Goal: Communication & Community: Answer question/provide support

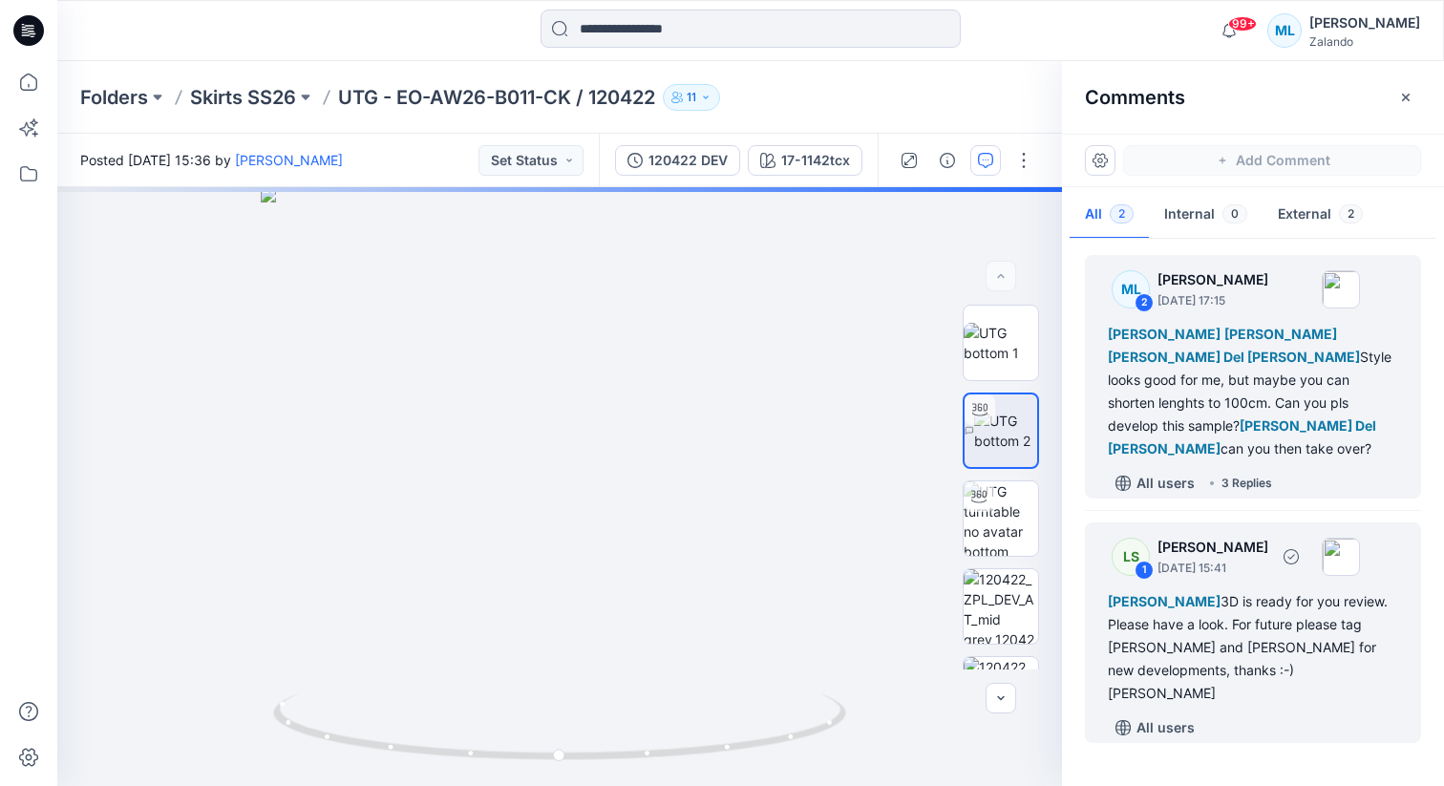
click at [1192, 625] on div "[PERSON_NAME] 3D is ready for you review. Please have a look. For future please…" at bounding box center [1253, 647] width 290 height 115
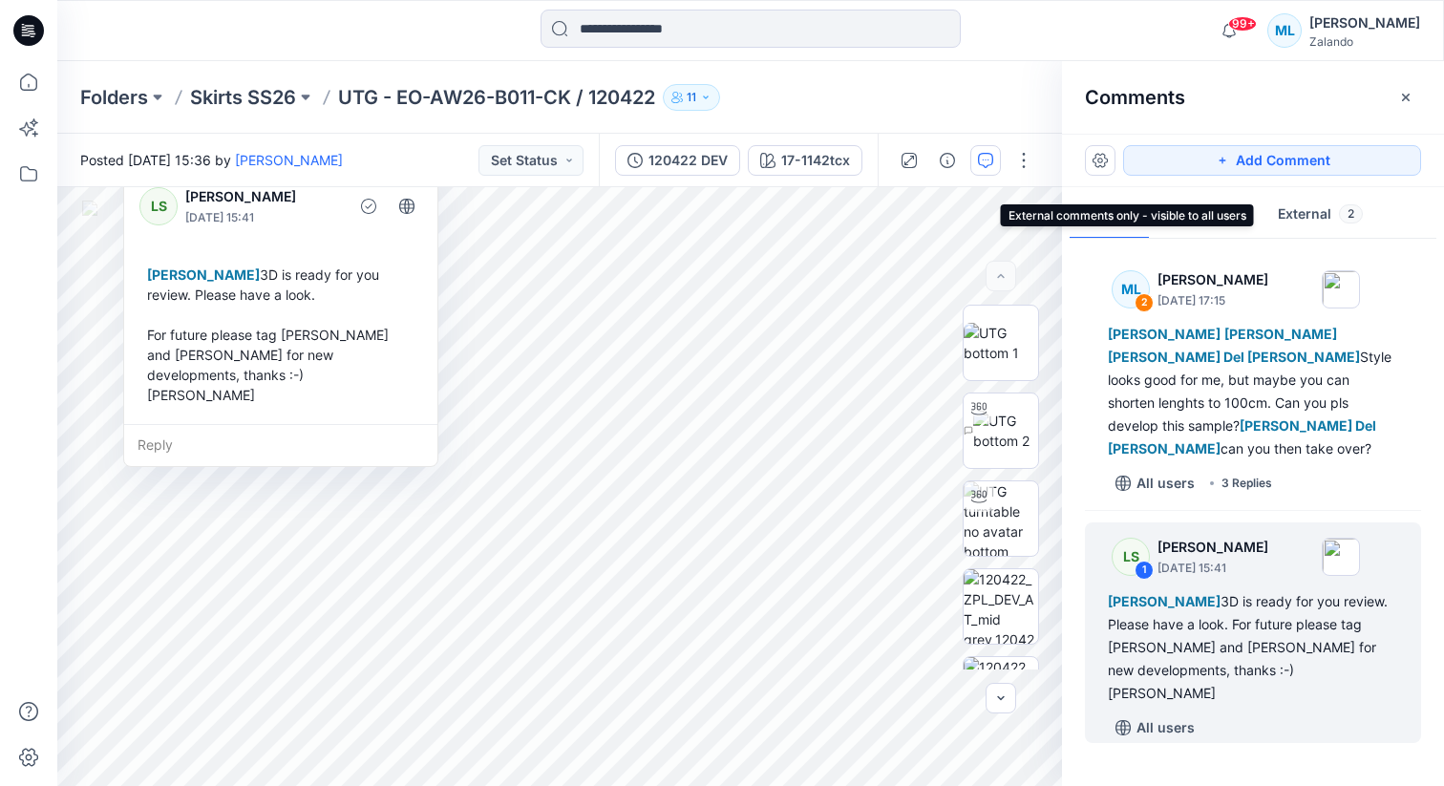
click at [1303, 225] on button "External 2" at bounding box center [1320, 215] width 116 height 49
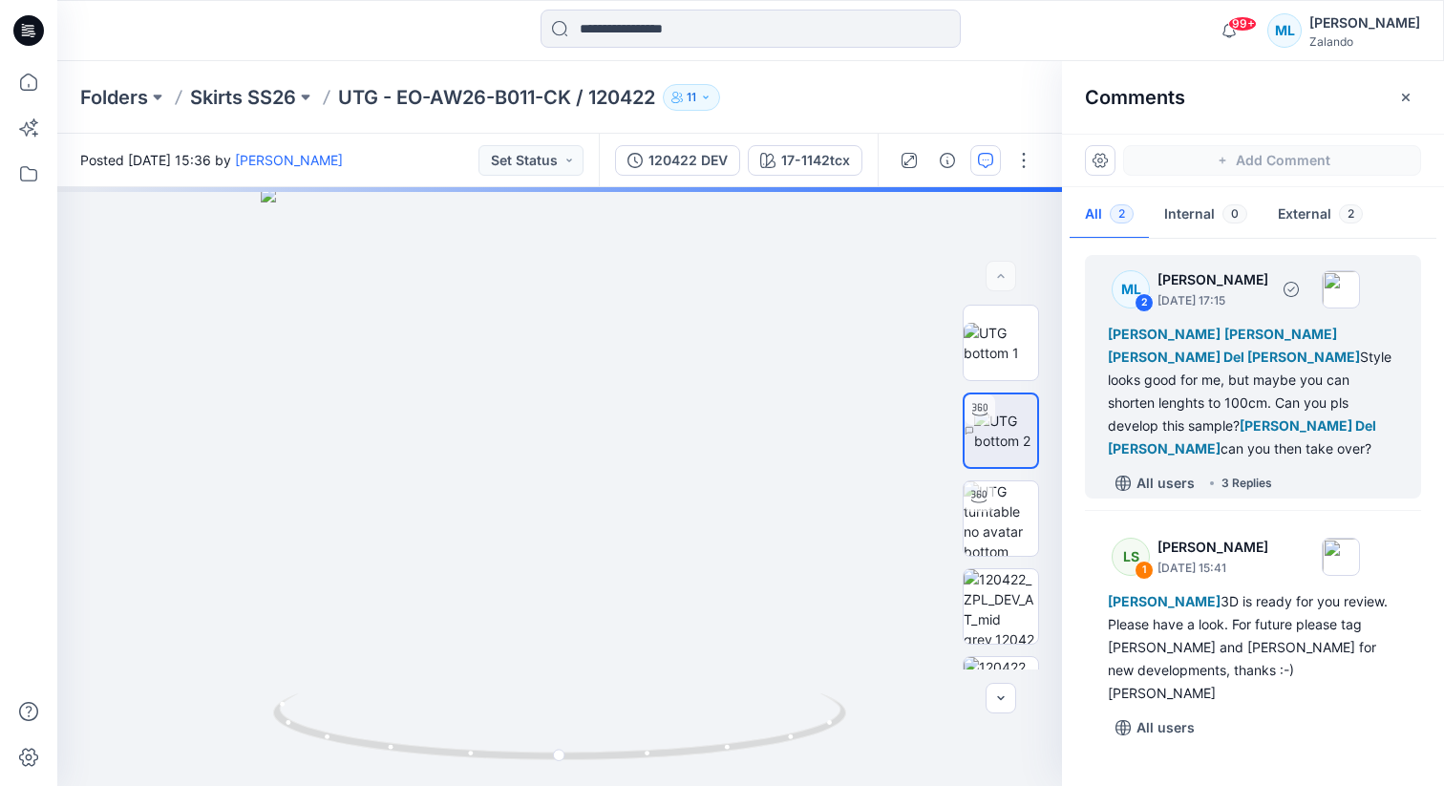
click at [1241, 474] on div "3 Replies" at bounding box center [1246, 483] width 51 height 19
click at [1247, 474] on div "3 Replies" at bounding box center [1246, 483] width 51 height 19
click at [1236, 474] on div "3 Replies" at bounding box center [1246, 483] width 51 height 19
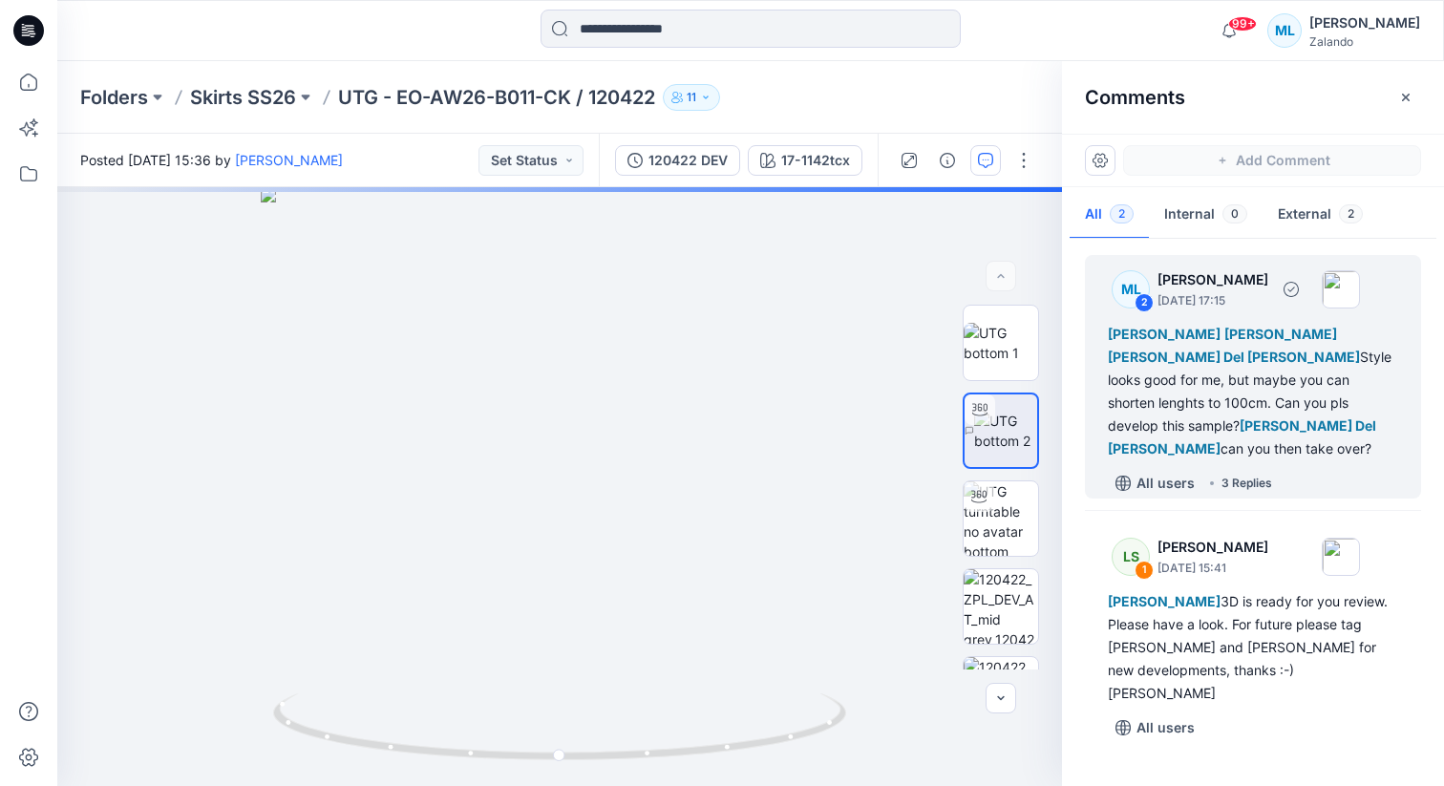
click at [1236, 474] on div "3 Replies" at bounding box center [1246, 483] width 51 height 19
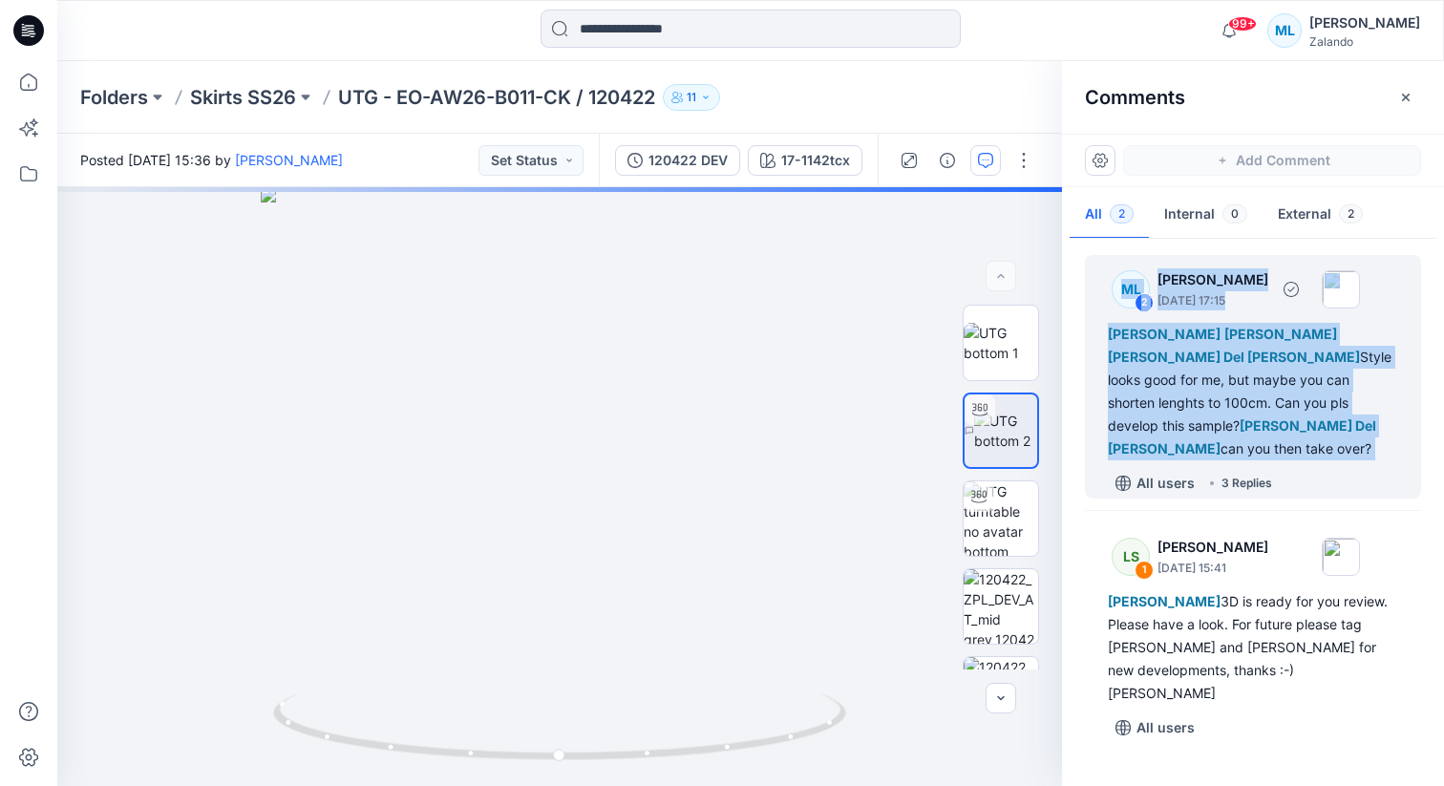
click at [1236, 474] on div "3 Replies" at bounding box center [1246, 483] width 51 height 19
click at [604, 432] on div "17-1142tcx Loading... Material Properties Loading..." at bounding box center [559, 486] width 1005 height 599
click at [1247, 440] on div "ML 2 [PERSON_NAME] [DATE] 17:15 [PERSON_NAME] [PERSON_NAME] [PERSON_NAME] Del […" at bounding box center [1253, 377] width 336 height 244
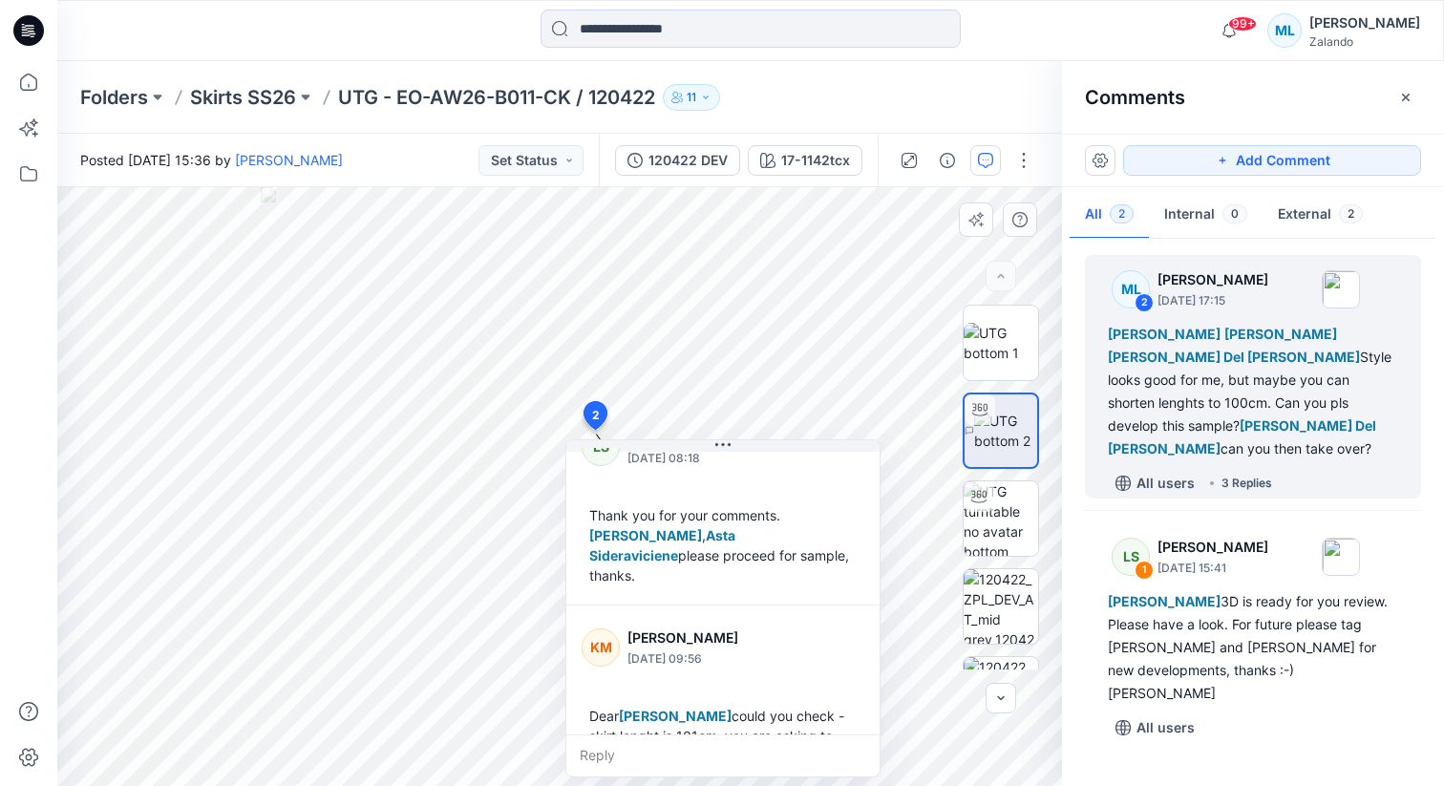
scroll to position [595, 0]
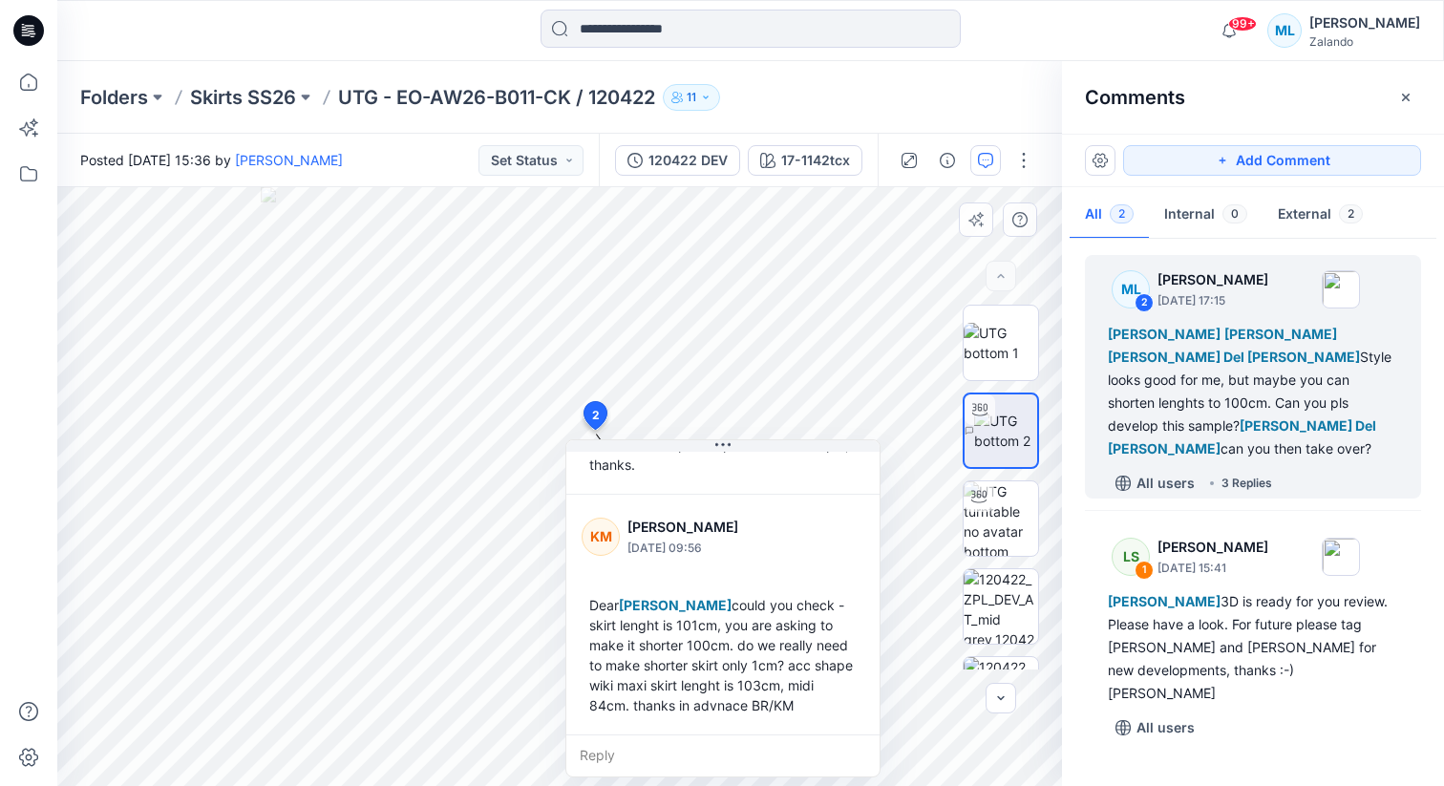
click at [602, 754] on div "Reply" at bounding box center [722, 755] width 313 height 42
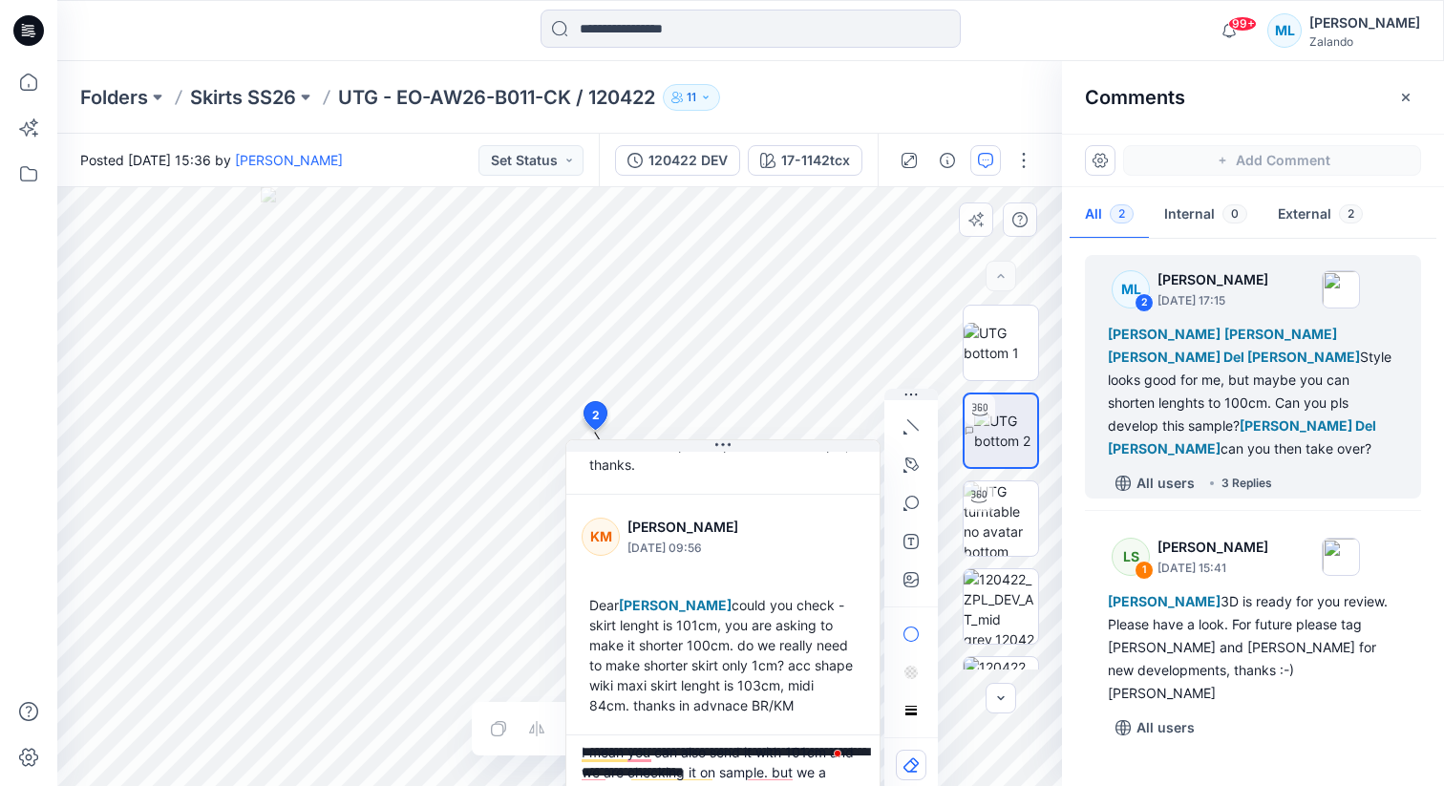
scroll to position [25, 0]
type textarea "**********"
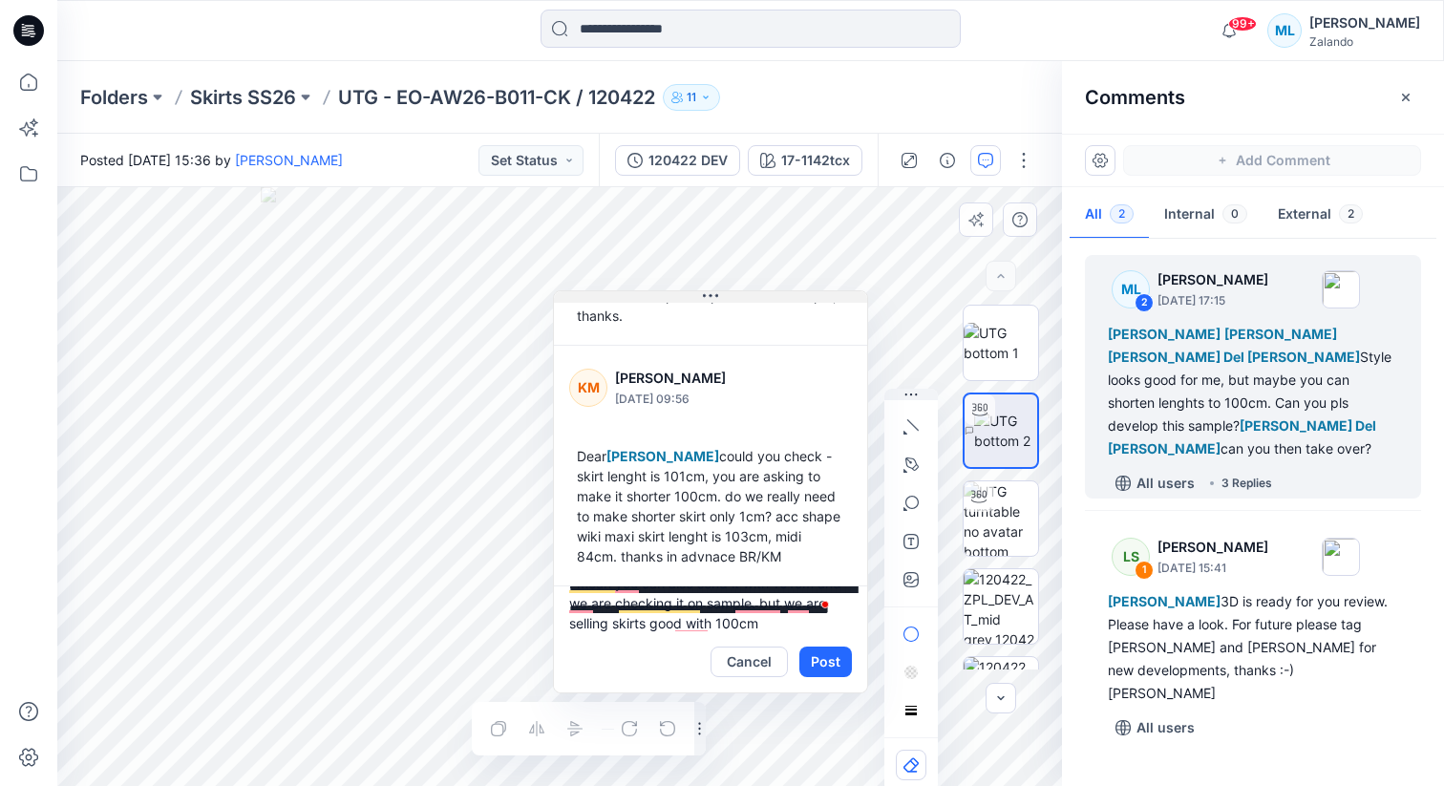
drag, startPoint x: 751, startPoint y: 448, endPoint x: 738, endPoint y: 299, distance: 149.5
click at [738, 299] on button at bounding box center [710, 296] width 313 height 11
click at [816, 657] on button "Post" at bounding box center [825, 661] width 53 height 31
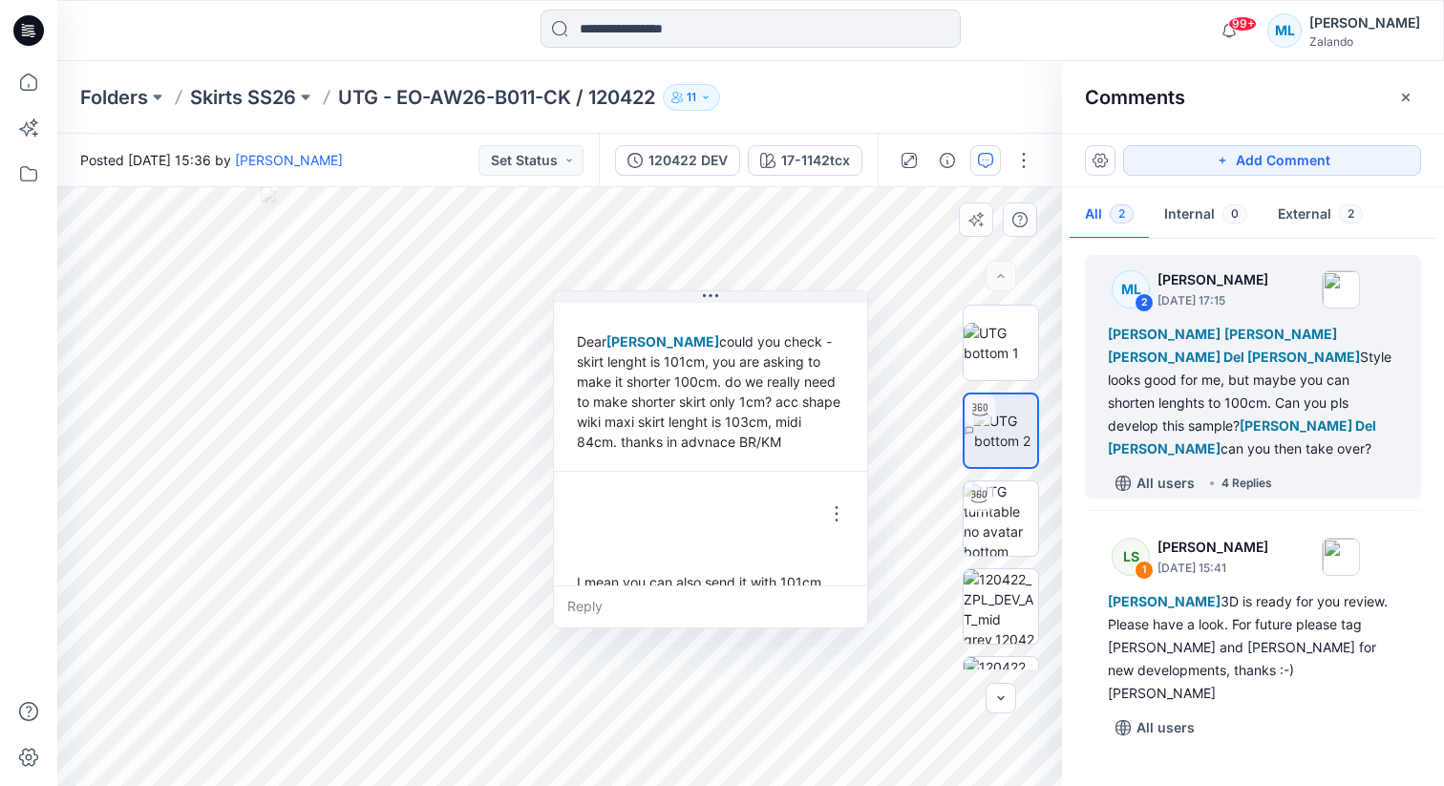
scroll to position [775, 0]
